Goal: Transaction & Acquisition: Subscribe to service/newsletter

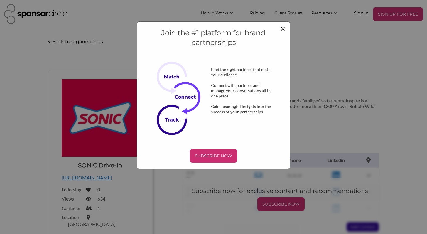
click at [281, 29] on span "×" at bounding box center [283, 28] width 5 height 10
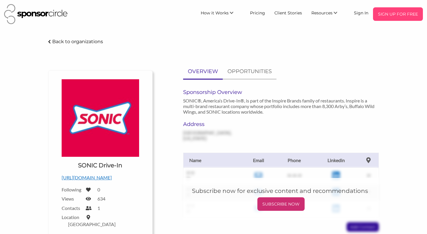
click at [406, 17] on p "SIGN UP FOR FREE" at bounding box center [397, 14] width 45 height 9
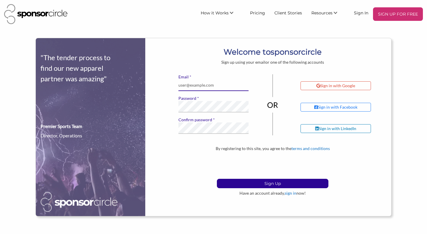
click at [211, 86] on input "* Email" at bounding box center [213, 85] width 70 height 11
type input "rusty@bluffcitymedia.com"
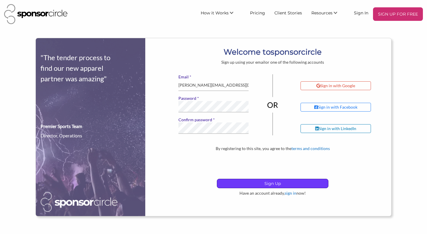
click at [254, 184] on p "Sign Up" at bounding box center [272, 183] width 111 height 9
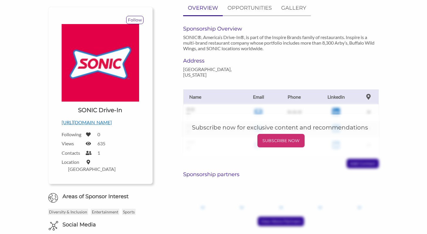
scroll to position [34, 0]
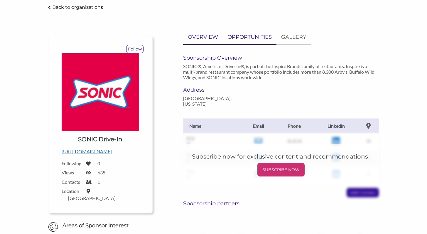
click at [262, 39] on p "OPPORTUNITIES" at bounding box center [250, 37] width 44 height 9
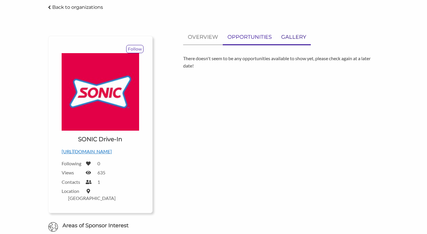
click at [286, 39] on p "GALLERY" at bounding box center [293, 37] width 25 height 9
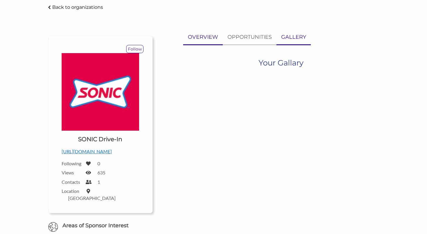
click at [213, 38] on p "OVERVIEW" at bounding box center [203, 37] width 30 height 9
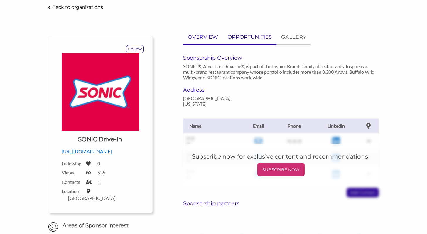
click at [242, 34] on p "OPPORTUNITIES" at bounding box center [250, 37] width 44 height 9
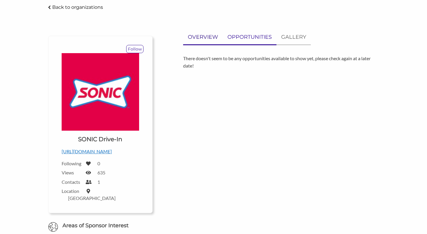
click at [187, 36] on link "OVERVIEW" at bounding box center [203, 37] width 40 height 14
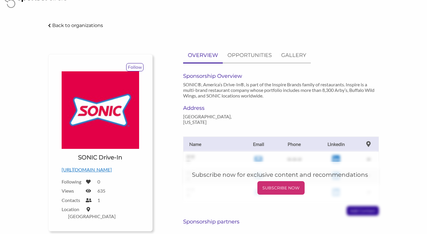
scroll to position [0, 0]
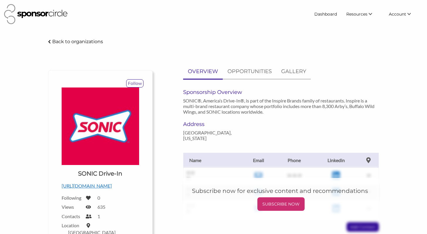
click at [53, 13] on img at bounding box center [35, 14] width 63 height 20
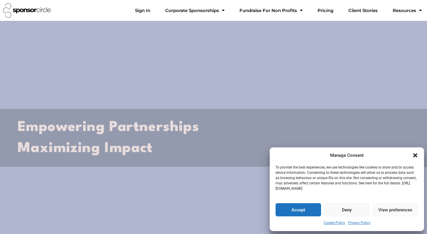
click at [418, 156] on icon "Close dialogue" at bounding box center [415, 155] width 6 height 6
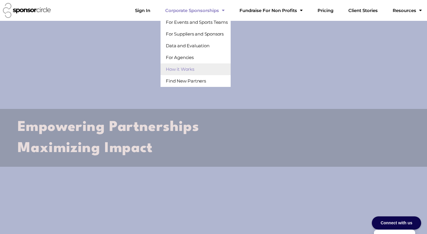
click at [216, 67] on link "How it Works" at bounding box center [196, 69] width 70 height 12
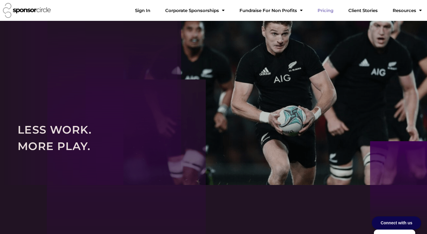
click at [338, 11] on link "Pricing" at bounding box center [325, 11] width 25 height 12
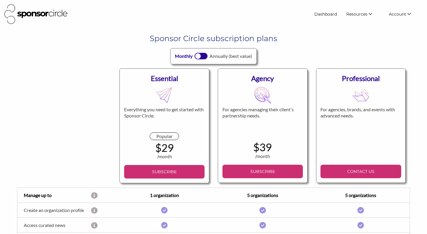
click at [201, 54] on div at bounding box center [201, 56] width 13 height 6
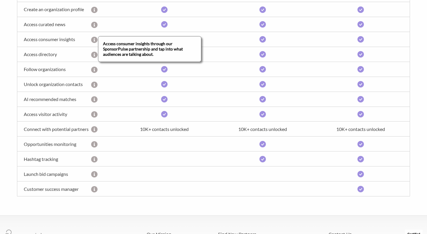
scroll to position [266, 0]
